Goal: Task Accomplishment & Management: Complete application form

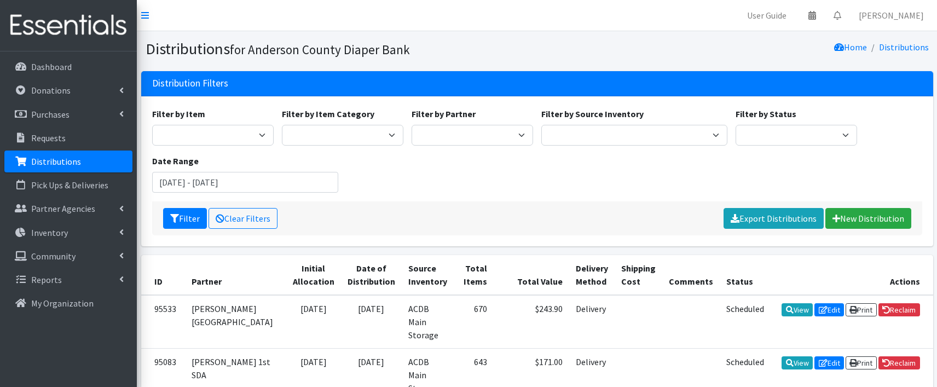
scroll to position [63, 0]
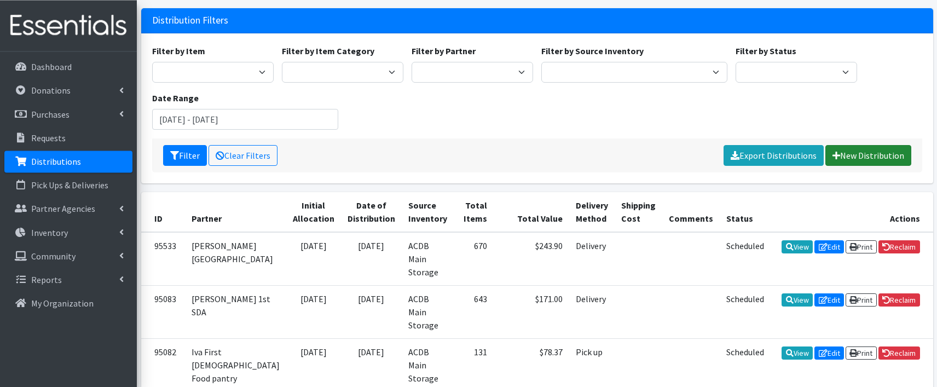
click at [880, 148] on link "New Distribution" at bounding box center [868, 155] width 86 height 21
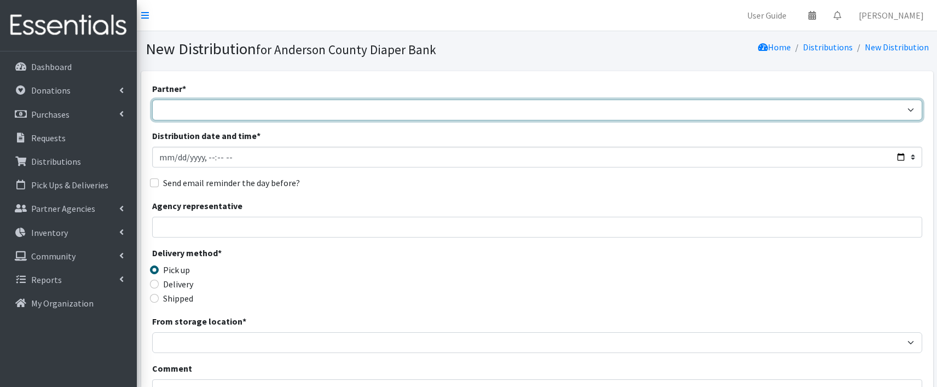
select select "2832"
click option "Anderson 1st SDA" at bounding box center [0, 0] width 0 height 0
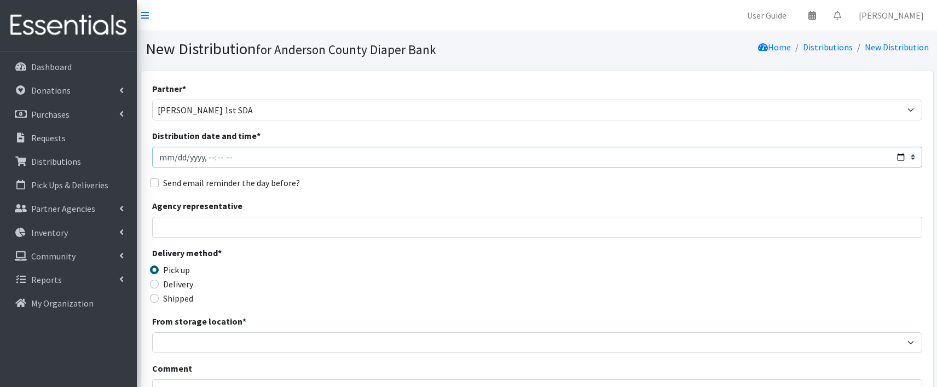
click at [247, 160] on input "Distribution date and time *" at bounding box center [537, 157] width 770 height 21
type input "2025-09-02T11:59"
click at [178, 231] on input "Agency representative" at bounding box center [537, 227] width 770 height 21
type input "Marion Simpson"
click at [154, 285] on input "Delivery" at bounding box center [154, 284] width 9 height 9
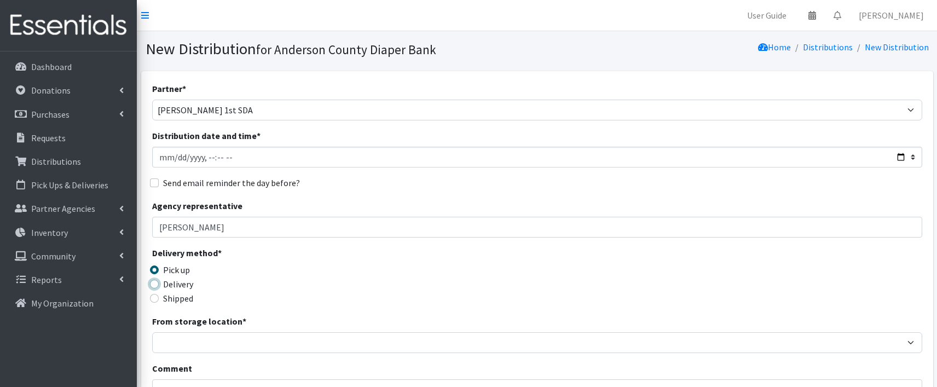
radio input "true"
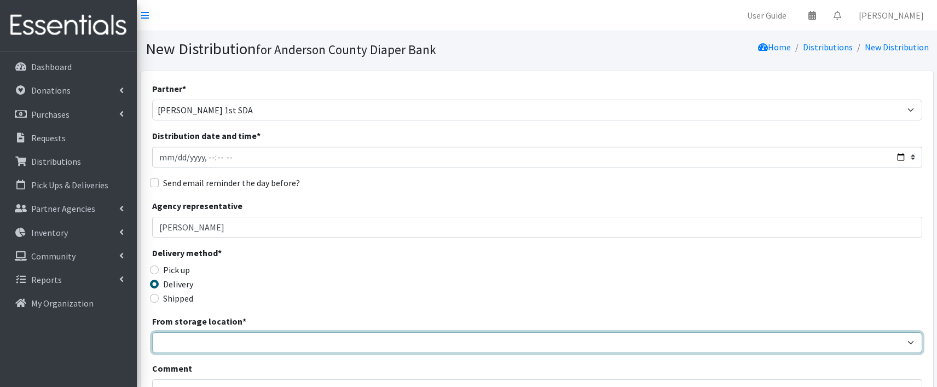
click at [152, 332] on select "ACDB Main Storage" at bounding box center [537, 342] width 770 height 21
select select "283"
click option "ACDB Main Storage" at bounding box center [0, 0] width 0 height 0
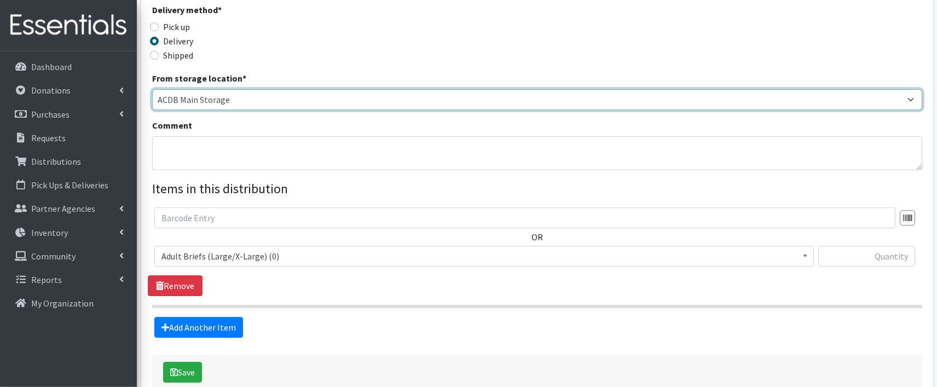
scroll to position [306, 0]
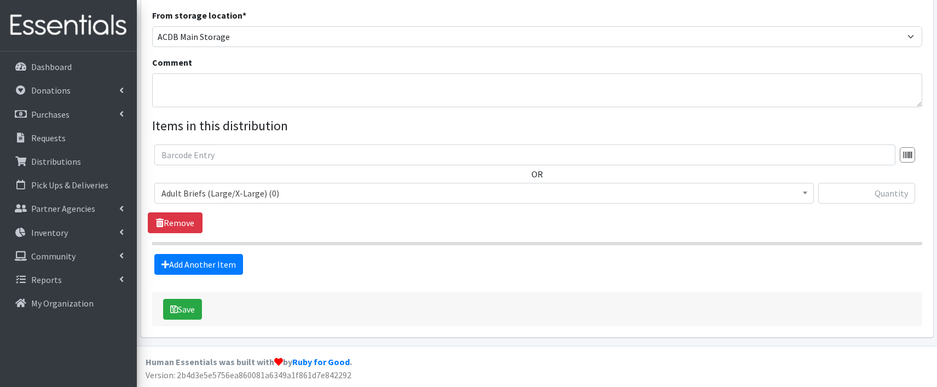
click at [228, 192] on span "Adult Briefs (Large/X-Large) (0)" at bounding box center [483, 193] width 645 height 15
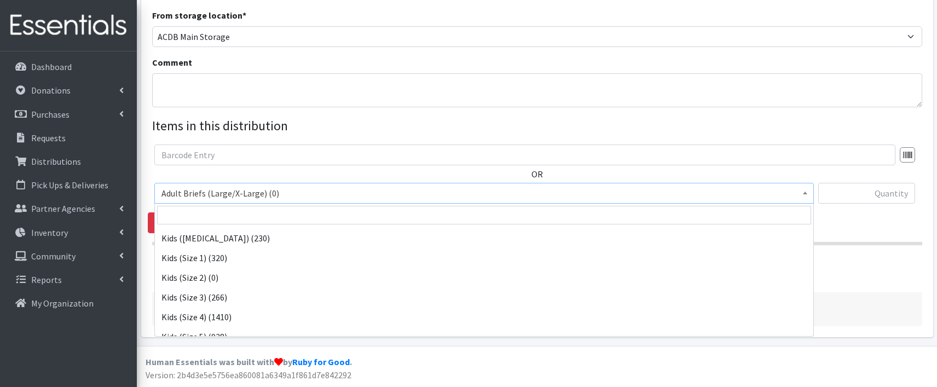
scroll to position [414, 0]
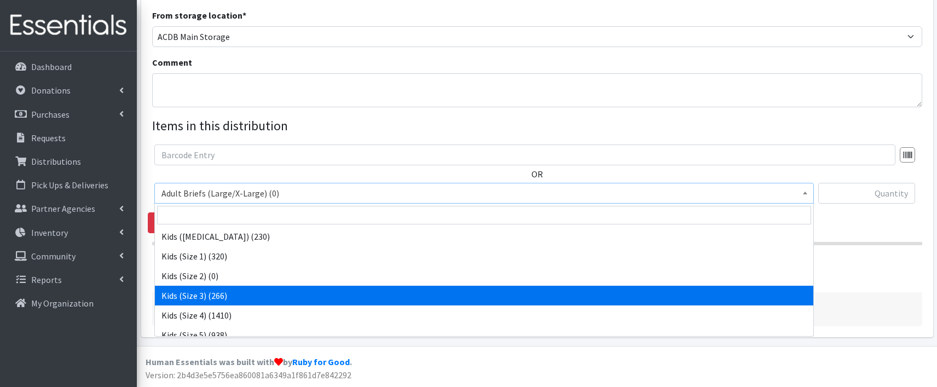
select select "9733"
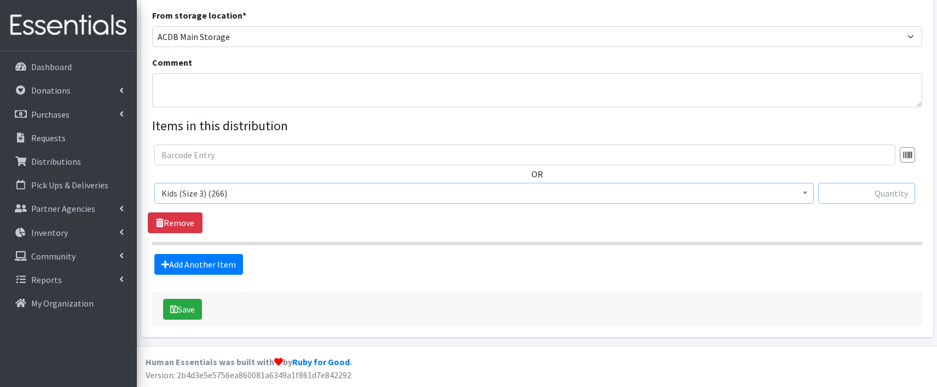
click at [872, 200] on input "text" at bounding box center [866, 193] width 97 height 21
type input "70"
click at [224, 262] on link "Add Another Item" at bounding box center [198, 264] width 89 height 21
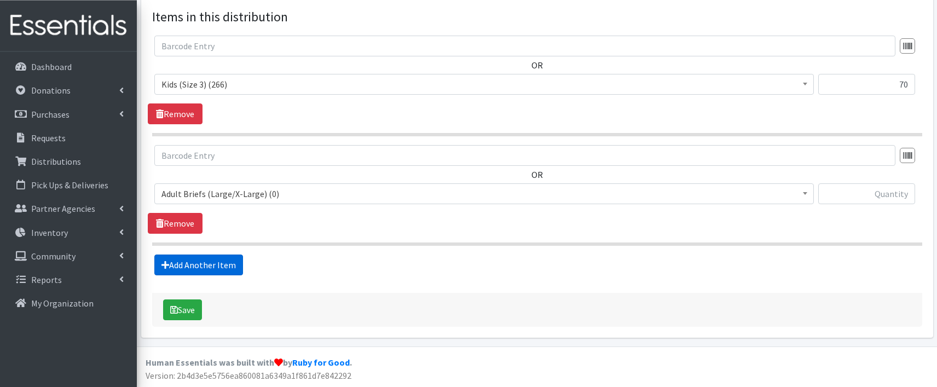
scroll to position [415, 0]
click at [263, 194] on span "Adult Briefs (Large/X-Large) (0)" at bounding box center [483, 193] width 645 height 15
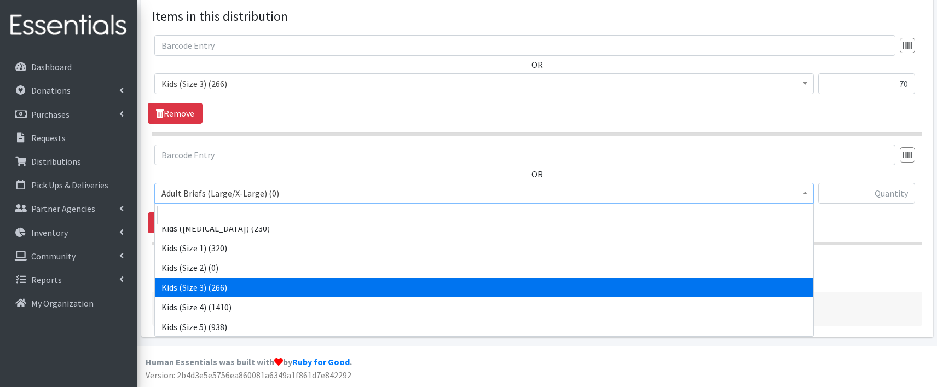
scroll to position [429, 0]
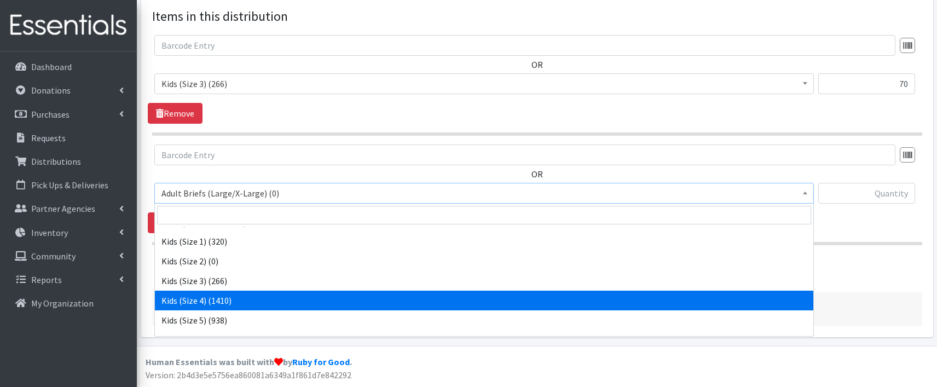
select select "9740"
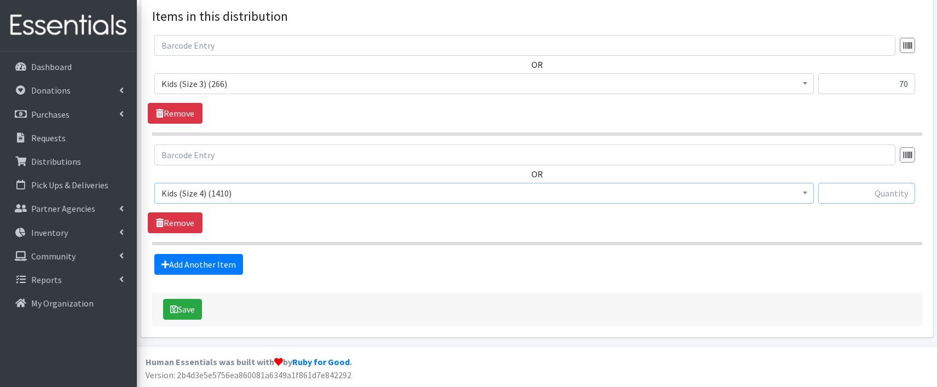
click at [860, 198] on input "text" at bounding box center [866, 193] width 97 height 21
type input "96"
click at [222, 265] on link "Add Another Item" at bounding box center [198, 264] width 89 height 21
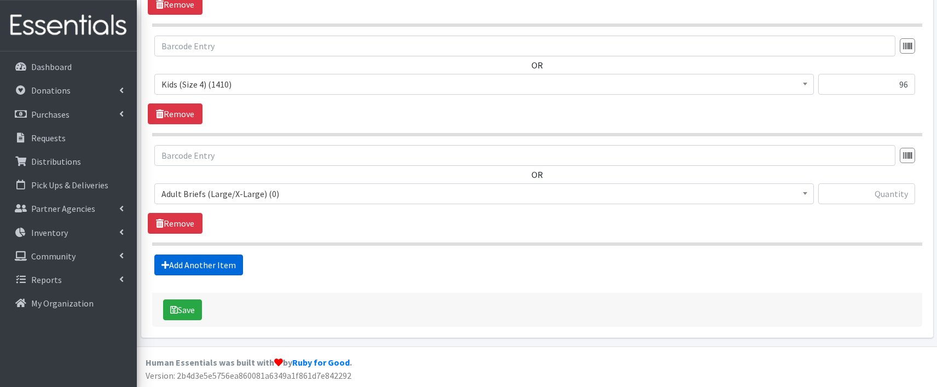
scroll to position [525, 0]
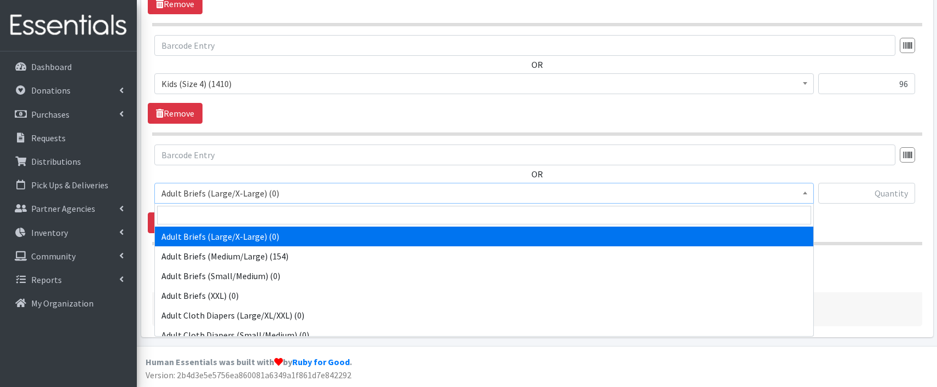
click at [257, 193] on span "Adult Briefs (Large/X-Large) (0)" at bounding box center [483, 193] width 645 height 15
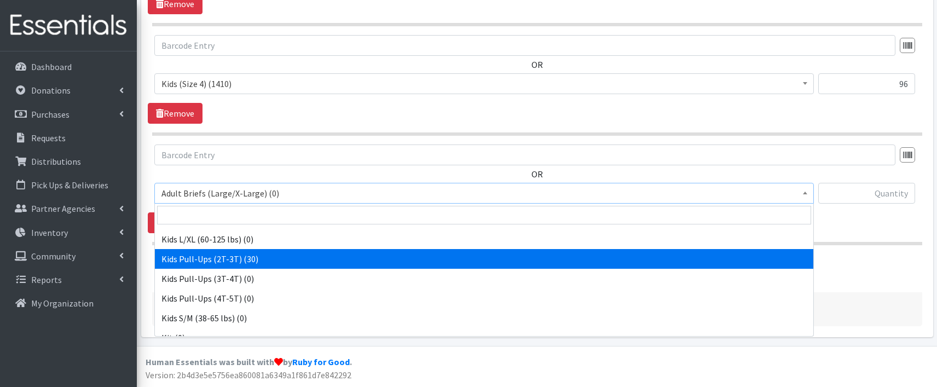
scroll to position [506, 0]
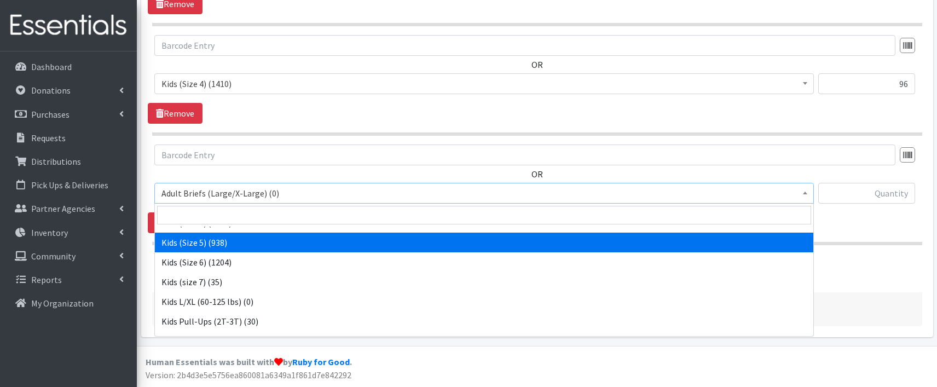
select select "9741"
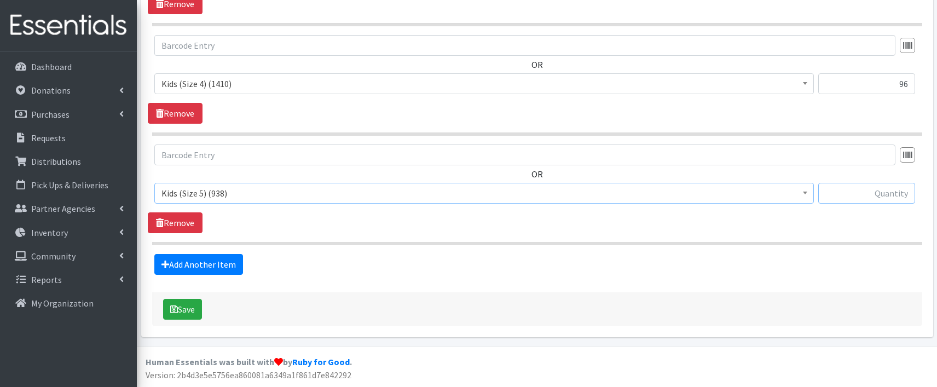
click at [864, 202] on input "text" at bounding box center [866, 193] width 97 height 21
type input "60"
click at [208, 266] on link "Add Another Item" at bounding box center [198, 264] width 89 height 21
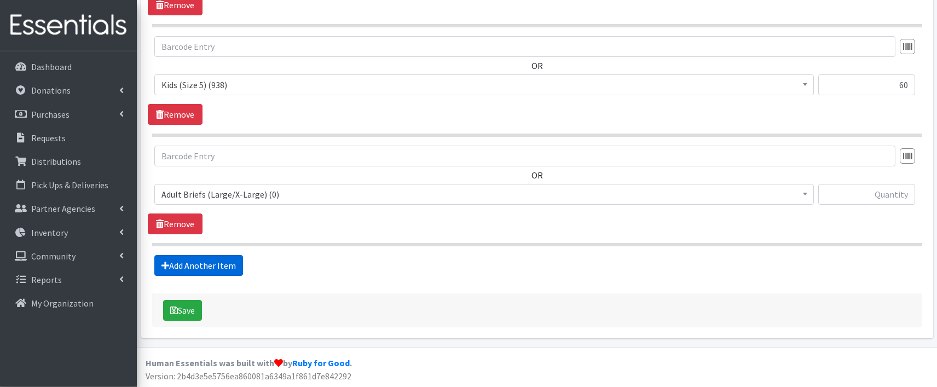
scroll to position [634, 0]
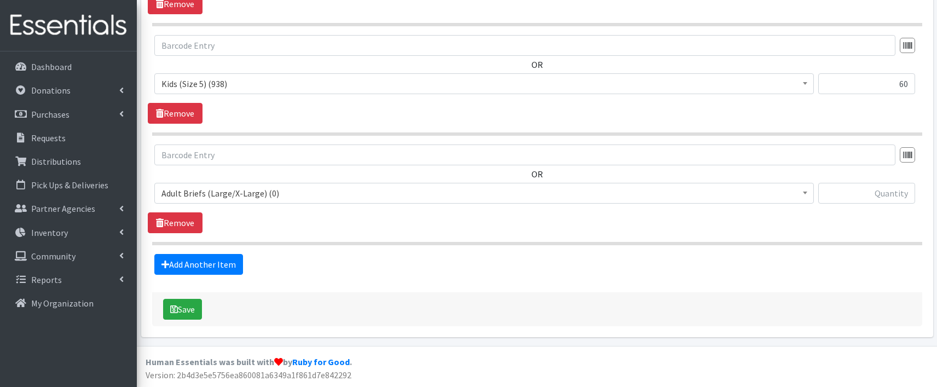
click at [240, 199] on span "Adult Briefs (Large/X-Large) (0)" at bounding box center [483, 193] width 645 height 15
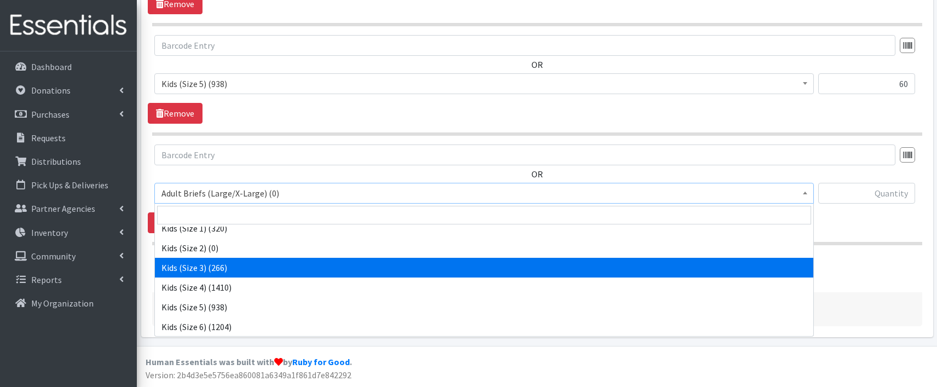
scroll to position [464, 0]
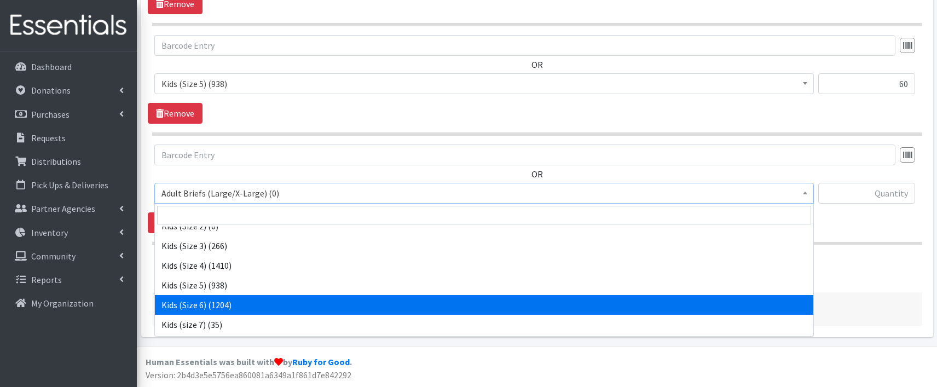
select select "9731"
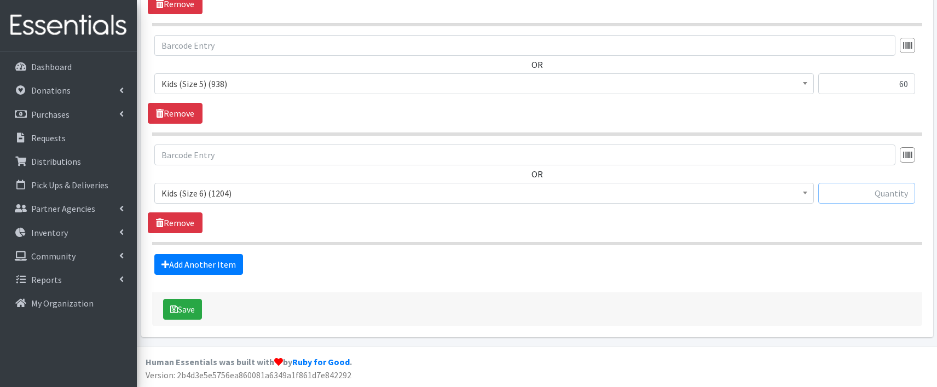
click at [858, 200] on input "text" at bounding box center [866, 193] width 97 height 21
type input "132"
click at [218, 270] on link "Add Another Item" at bounding box center [198, 264] width 89 height 21
click at [304, 192] on span "Adult Briefs (Large/X-Large) (0)" at bounding box center [483, 193] width 645 height 15
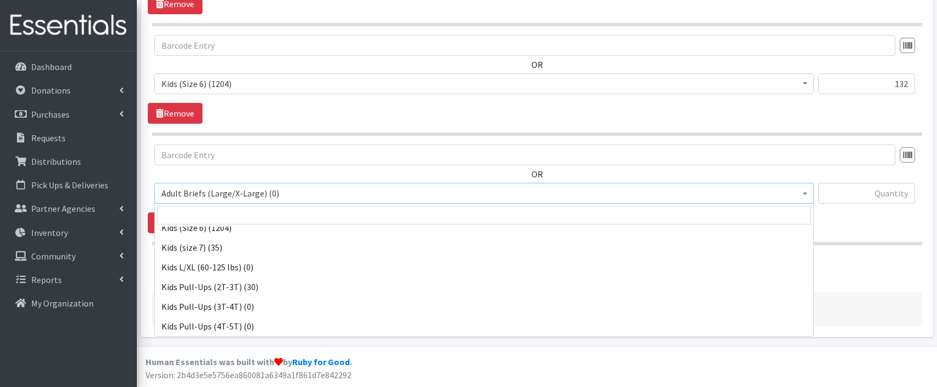
scroll to position [540, 0]
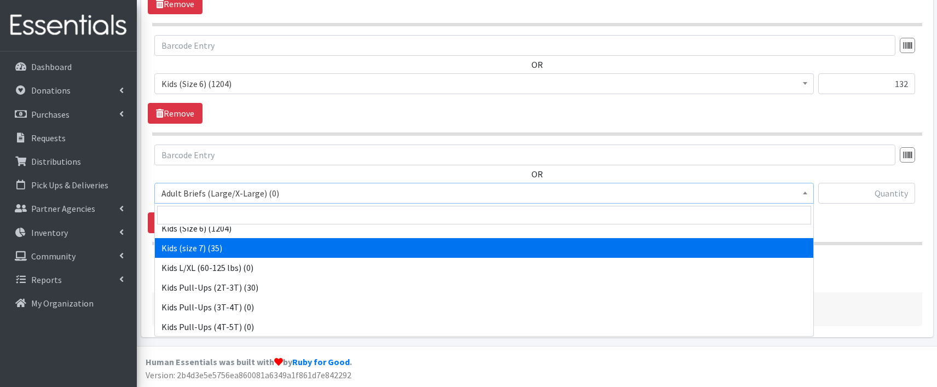
select select "9755"
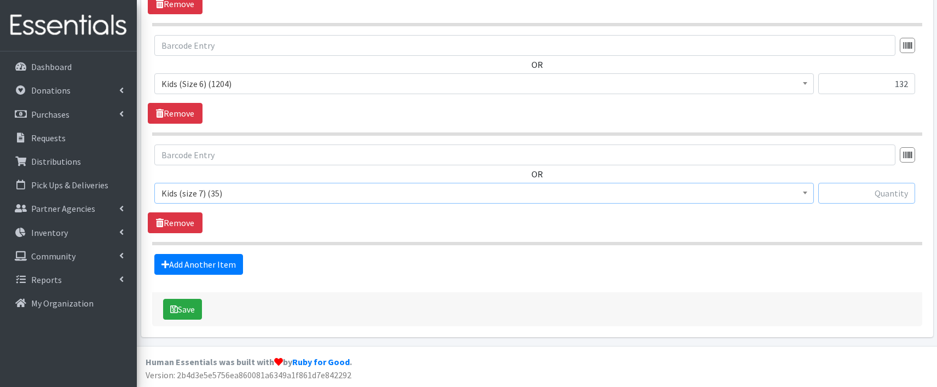
click at [869, 189] on input "text" at bounding box center [866, 193] width 97 height 21
type input "35"
click at [215, 267] on link "Add Another Item" at bounding box center [198, 264] width 89 height 21
click at [270, 195] on span "Adult Briefs (Large/X-Large) (0)" at bounding box center [483, 193] width 645 height 15
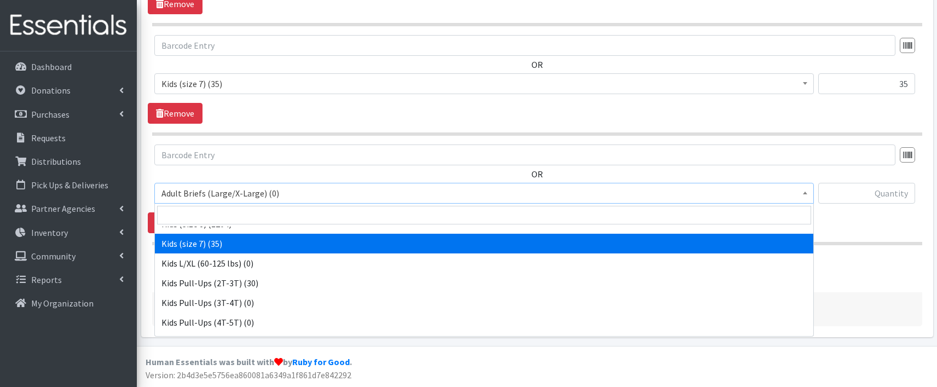
scroll to position [554, 0]
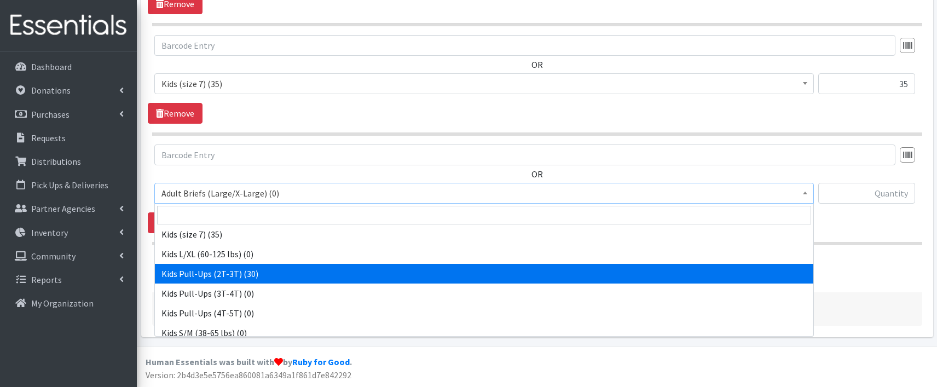
select select "9745"
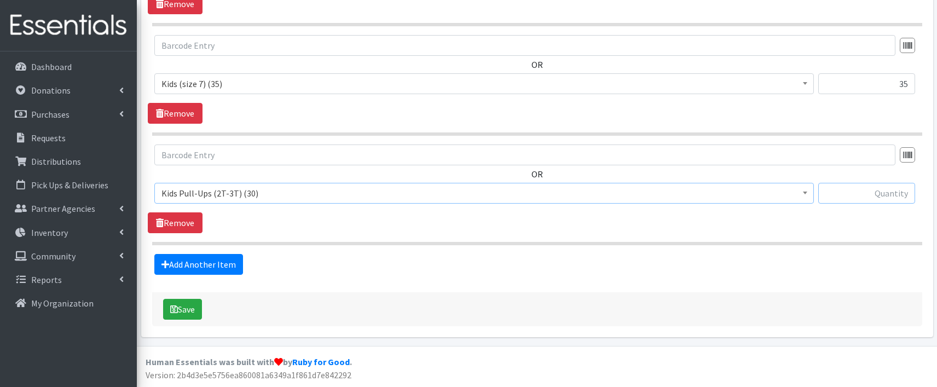
click at [870, 192] on input "text" at bounding box center [866, 193] width 97 height 21
type input "30"
click at [184, 308] on button "Save" at bounding box center [182, 309] width 39 height 21
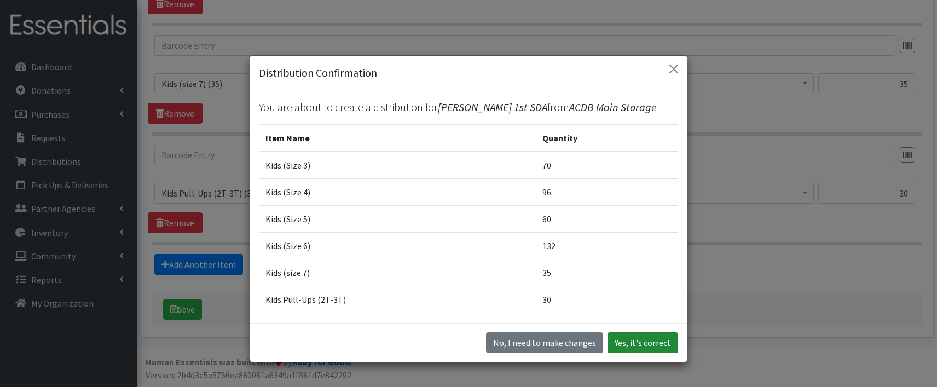
click at [656, 342] on button "Yes, it's correct" at bounding box center [643, 342] width 71 height 21
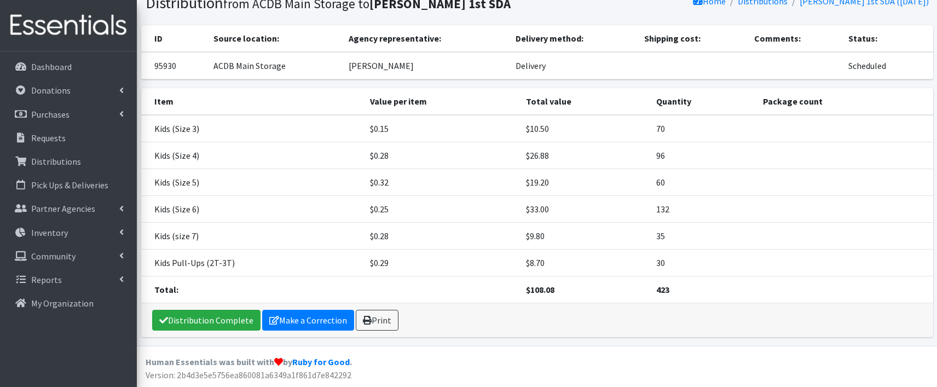
scroll to position [82, 0]
click at [62, 276] on link "Reports" at bounding box center [68, 280] width 128 height 22
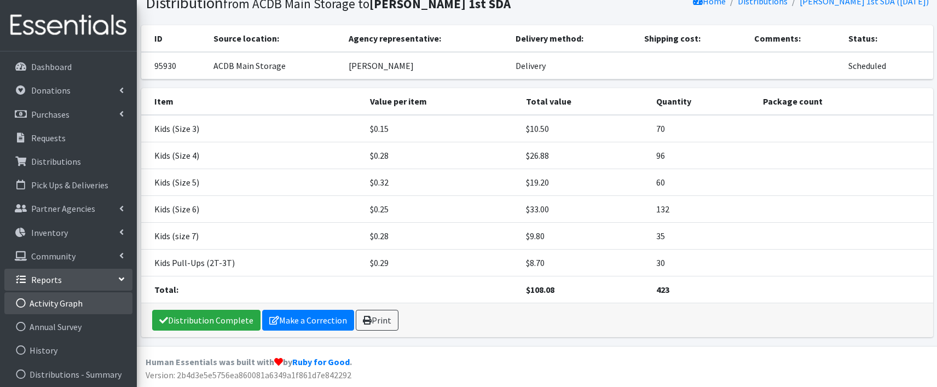
click at [42, 307] on link "Activity Graph" at bounding box center [68, 303] width 128 height 22
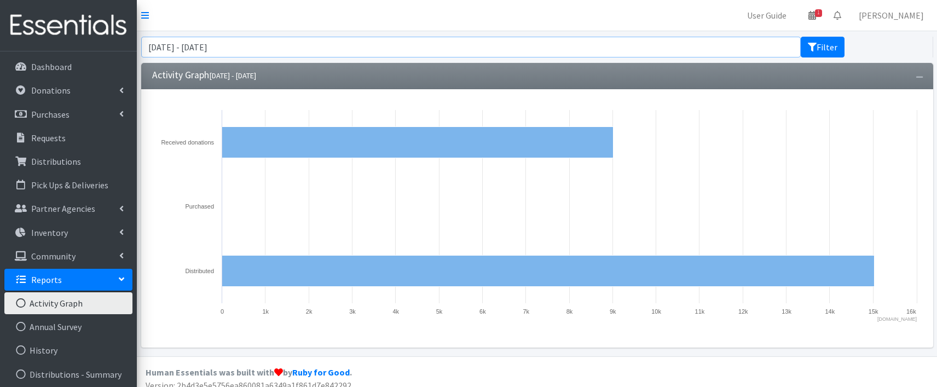
click at [191, 48] on input "[DATE] - [DATE]" at bounding box center [471, 47] width 660 height 21
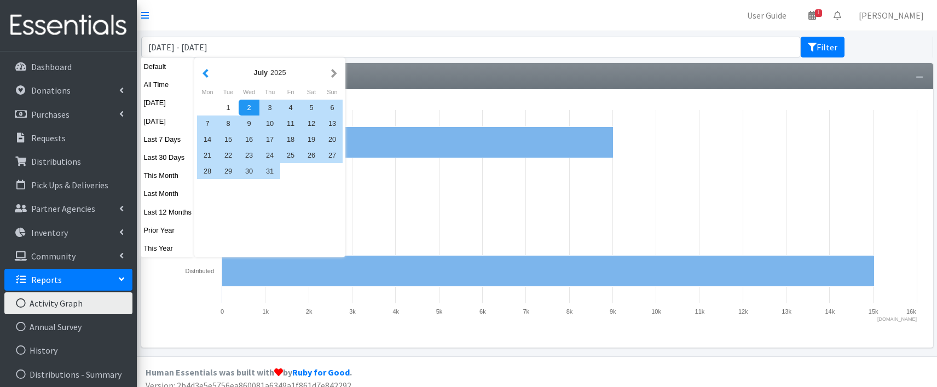
click at [205, 73] on button "button" at bounding box center [205, 73] width 11 height 14
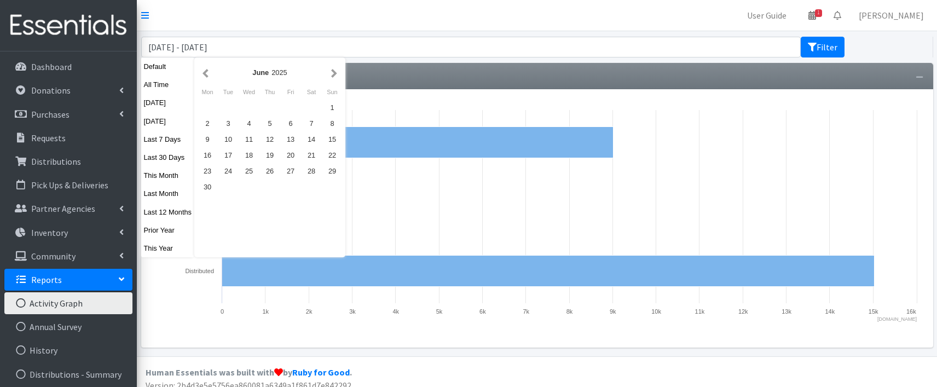
click at [205, 73] on button "button" at bounding box center [205, 73] width 11 height 14
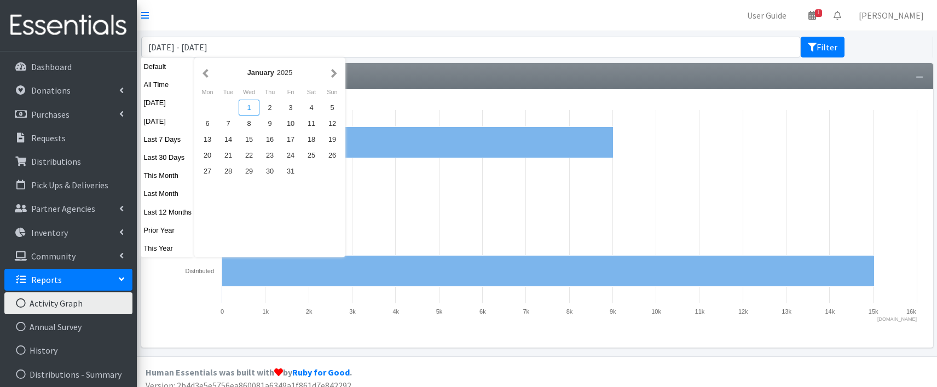
click at [246, 105] on div "1" at bounding box center [249, 108] width 21 height 16
click at [332, 77] on button "button" at bounding box center [333, 73] width 11 height 14
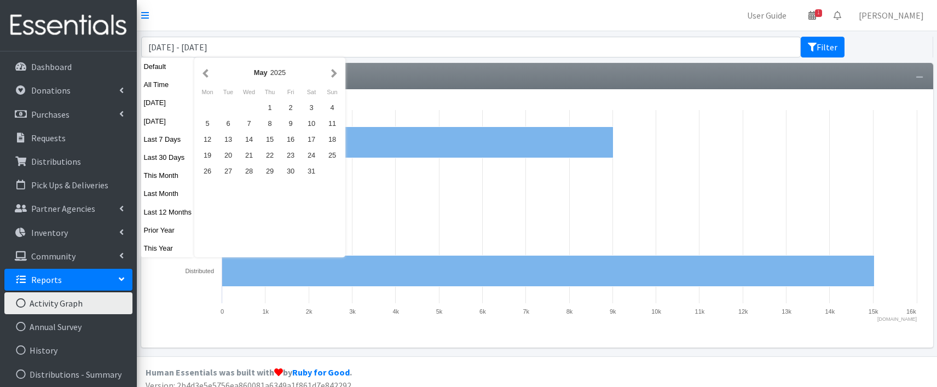
click at [332, 77] on button "button" at bounding box center [333, 73] width 11 height 14
click at [228, 105] on div "2" at bounding box center [228, 108] width 21 height 16
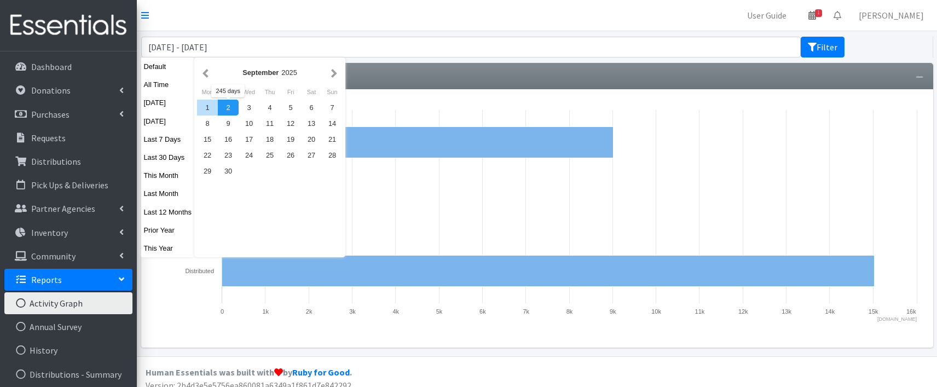
type input "[DATE] - [DATE]"
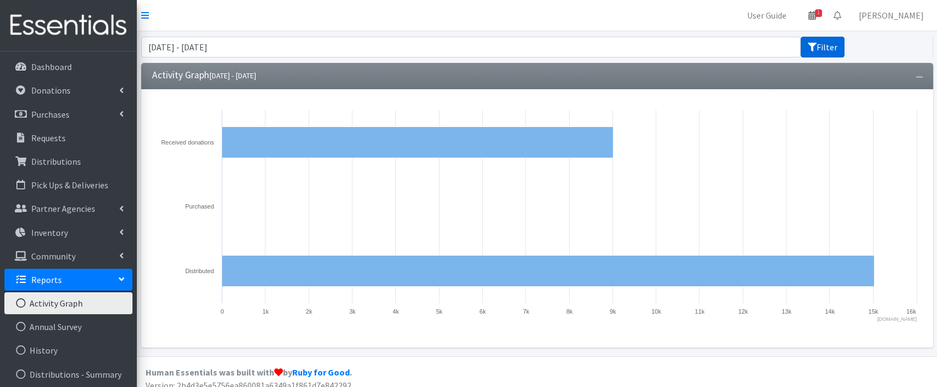
click at [823, 44] on button "Filter" at bounding box center [823, 47] width 44 height 21
